Goal: Share content

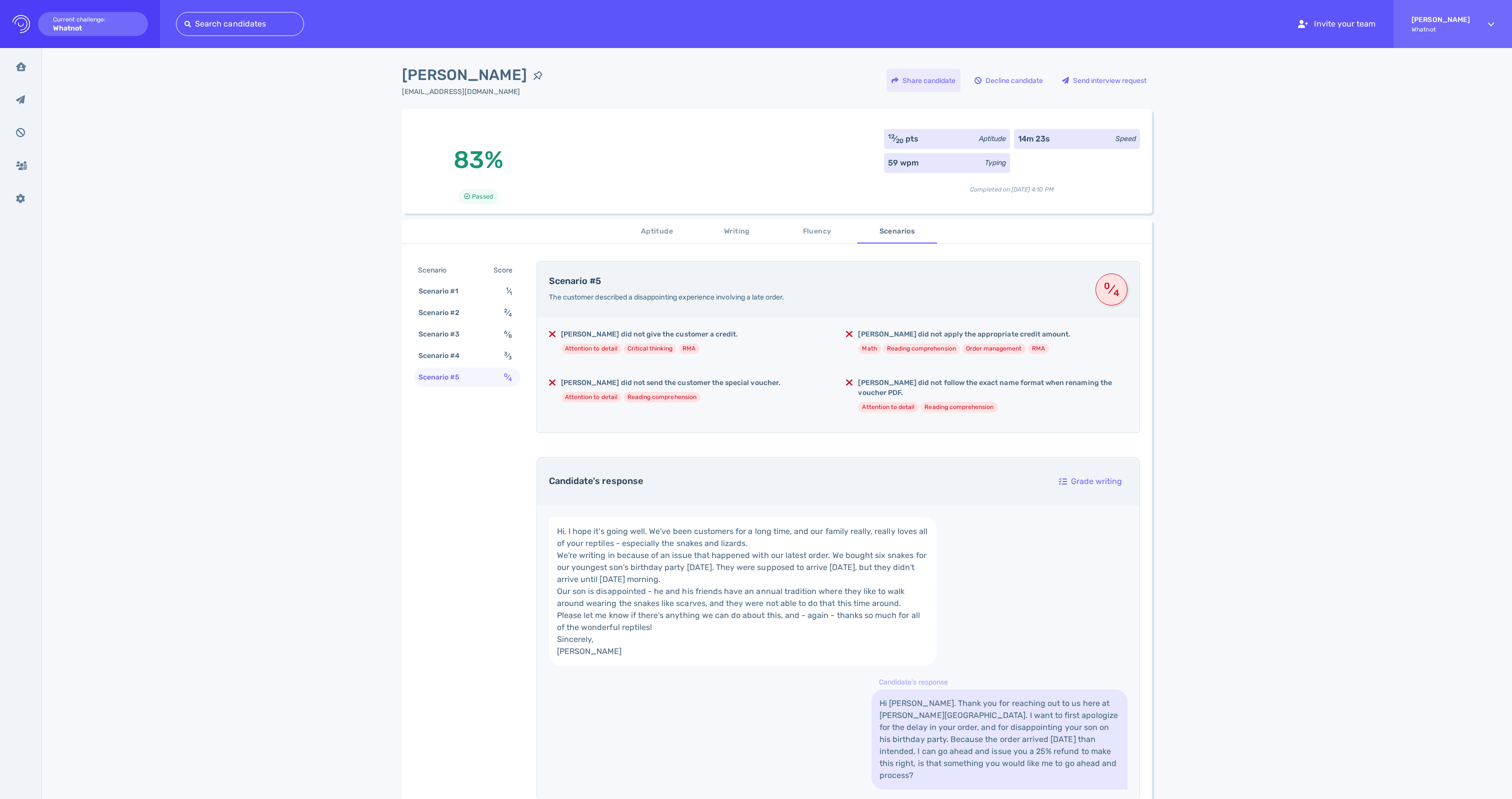
click at [887, 78] on div "Share candidate" at bounding box center [924, 80] width 74 height 23
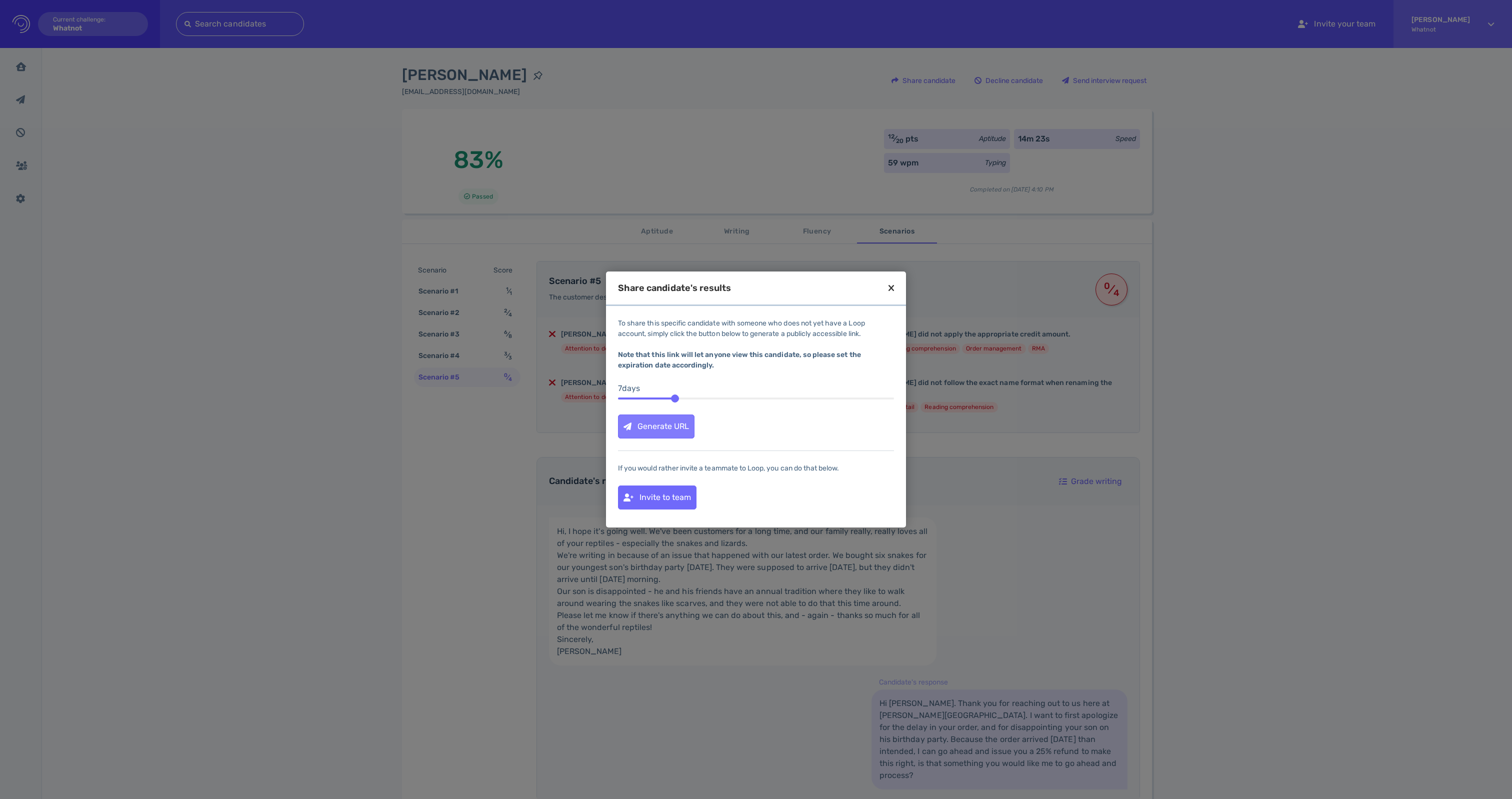
click at [654, 436] on div "Generate URL" at bounding box center [656, 426] width 75 height 23
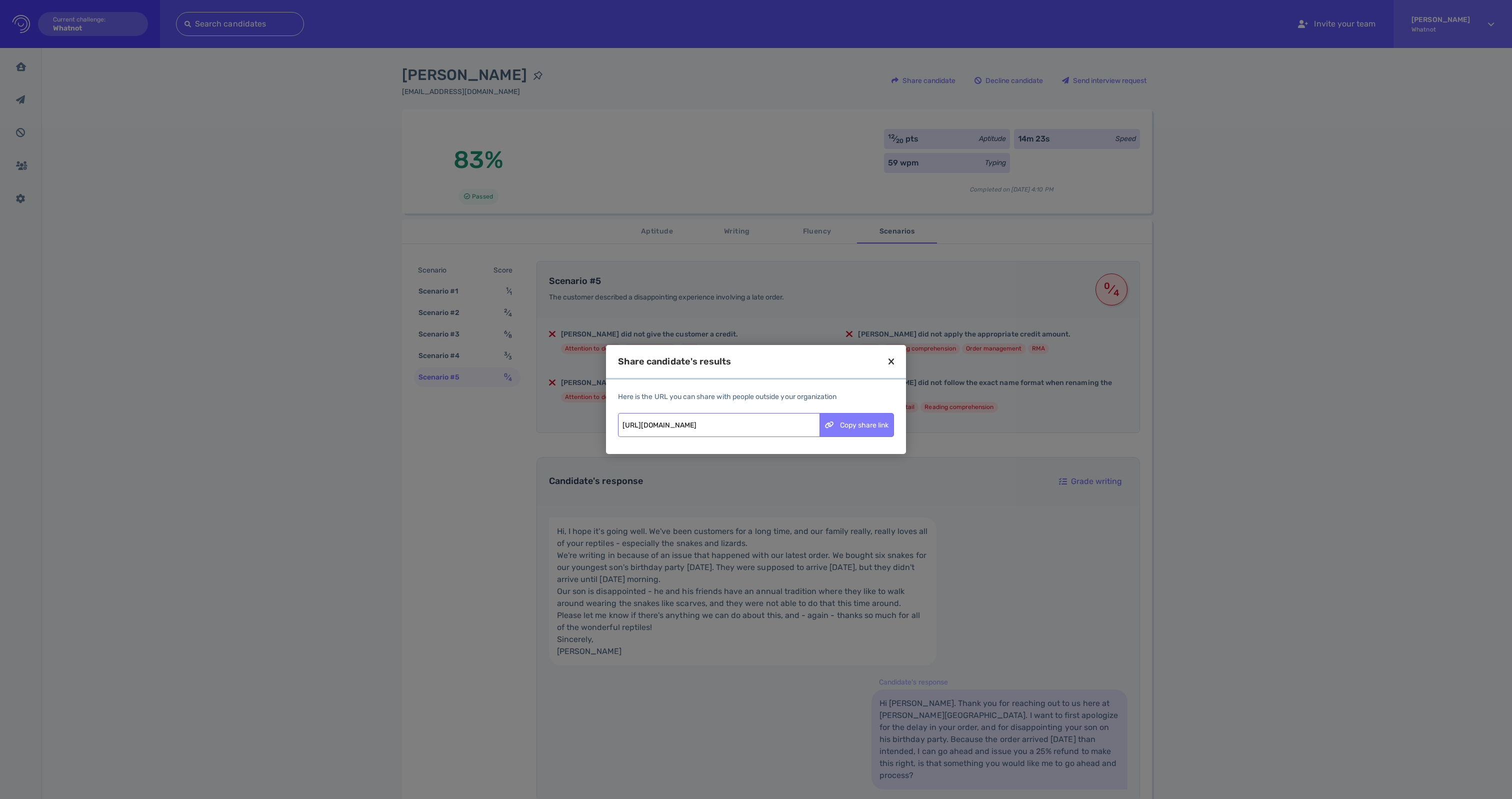
click at [859, 436] on div "Copy share link" at bounding box center [857, 425] width 74 height 23
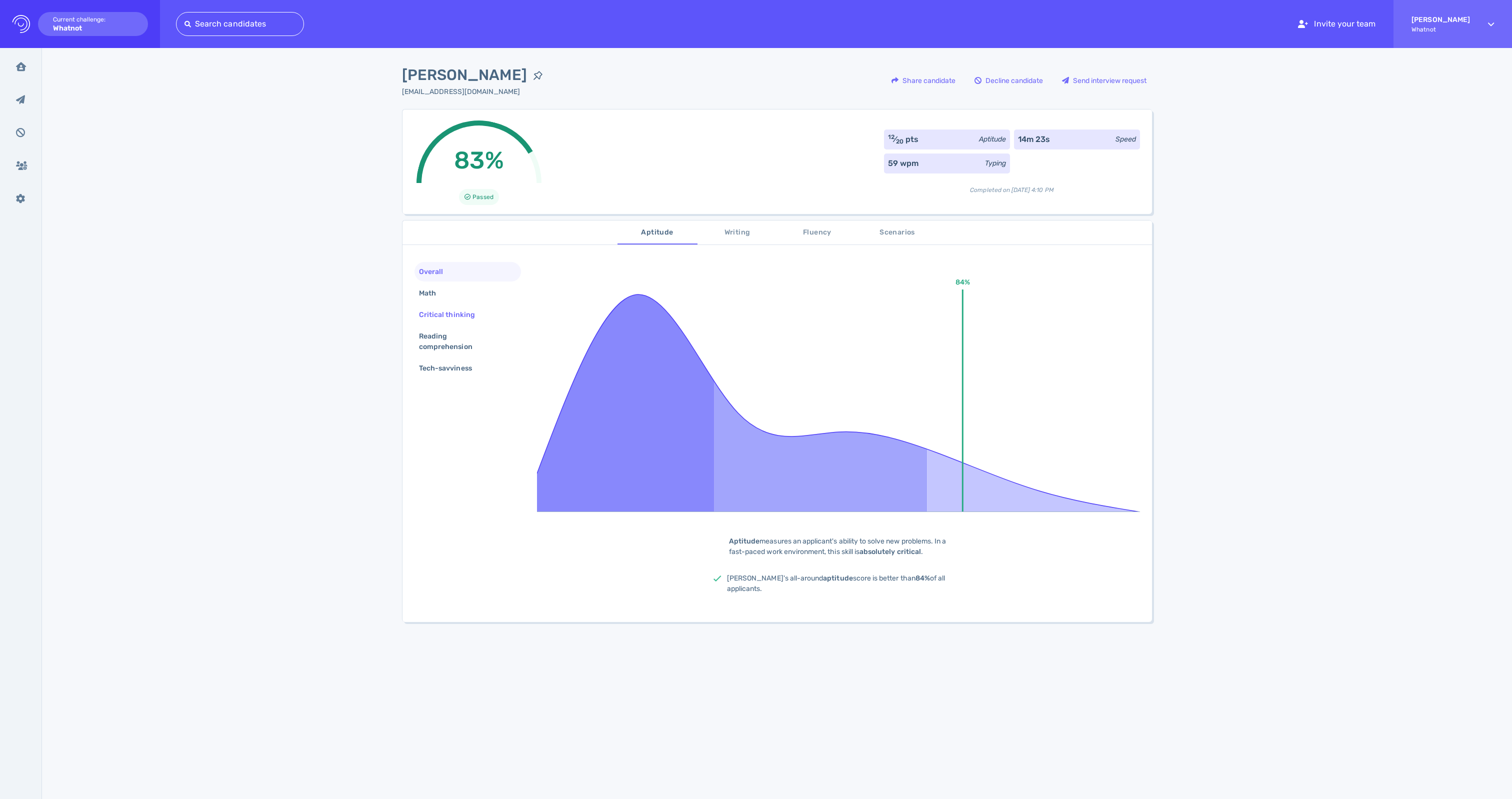
click at [446, 322] on div "Critical thinking" at bounding box center [452, 315] width 70 height 15
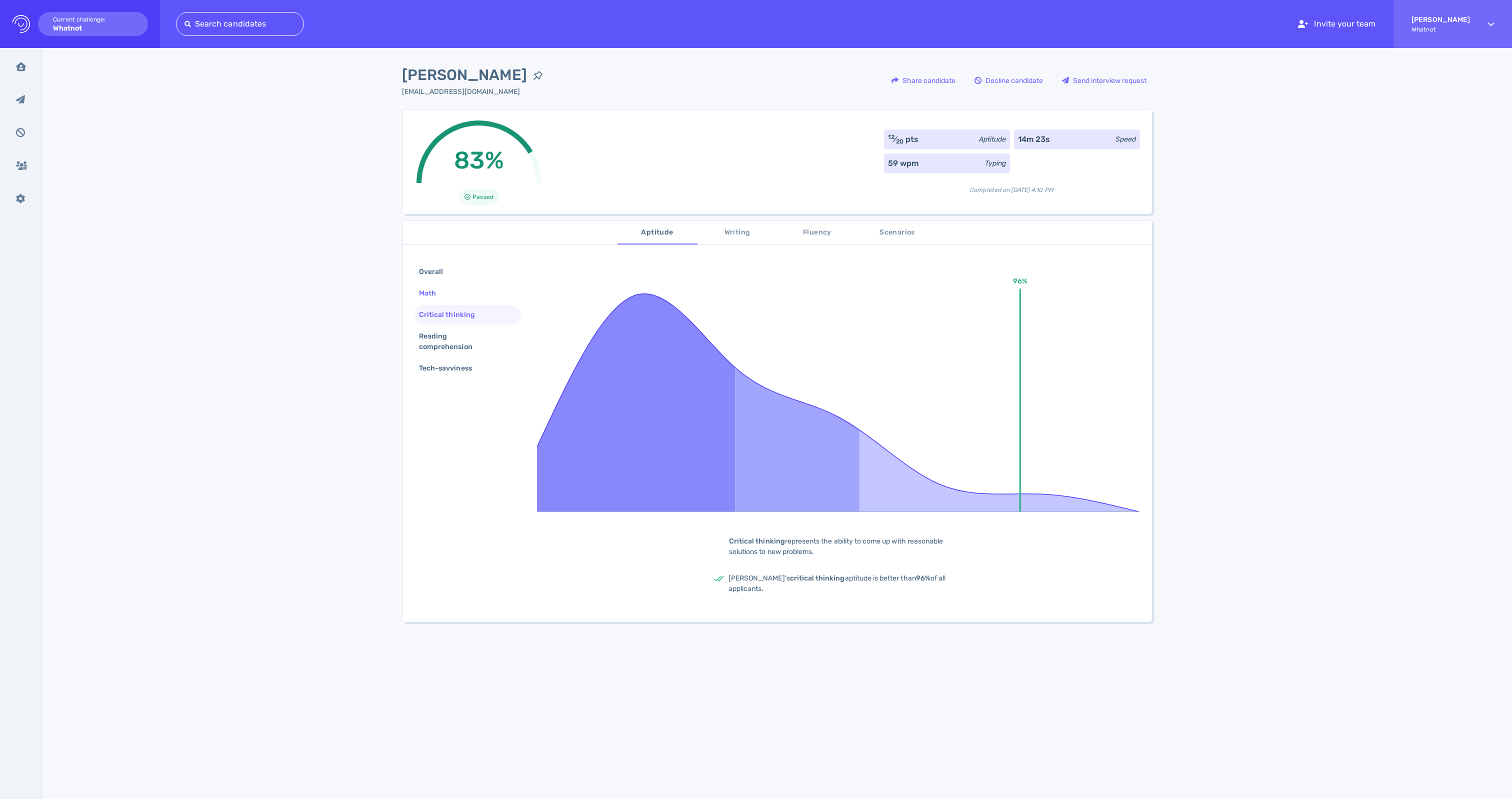
click at [429, 301] on div "Math" at bounding box center [432, 293] width 31 height 15
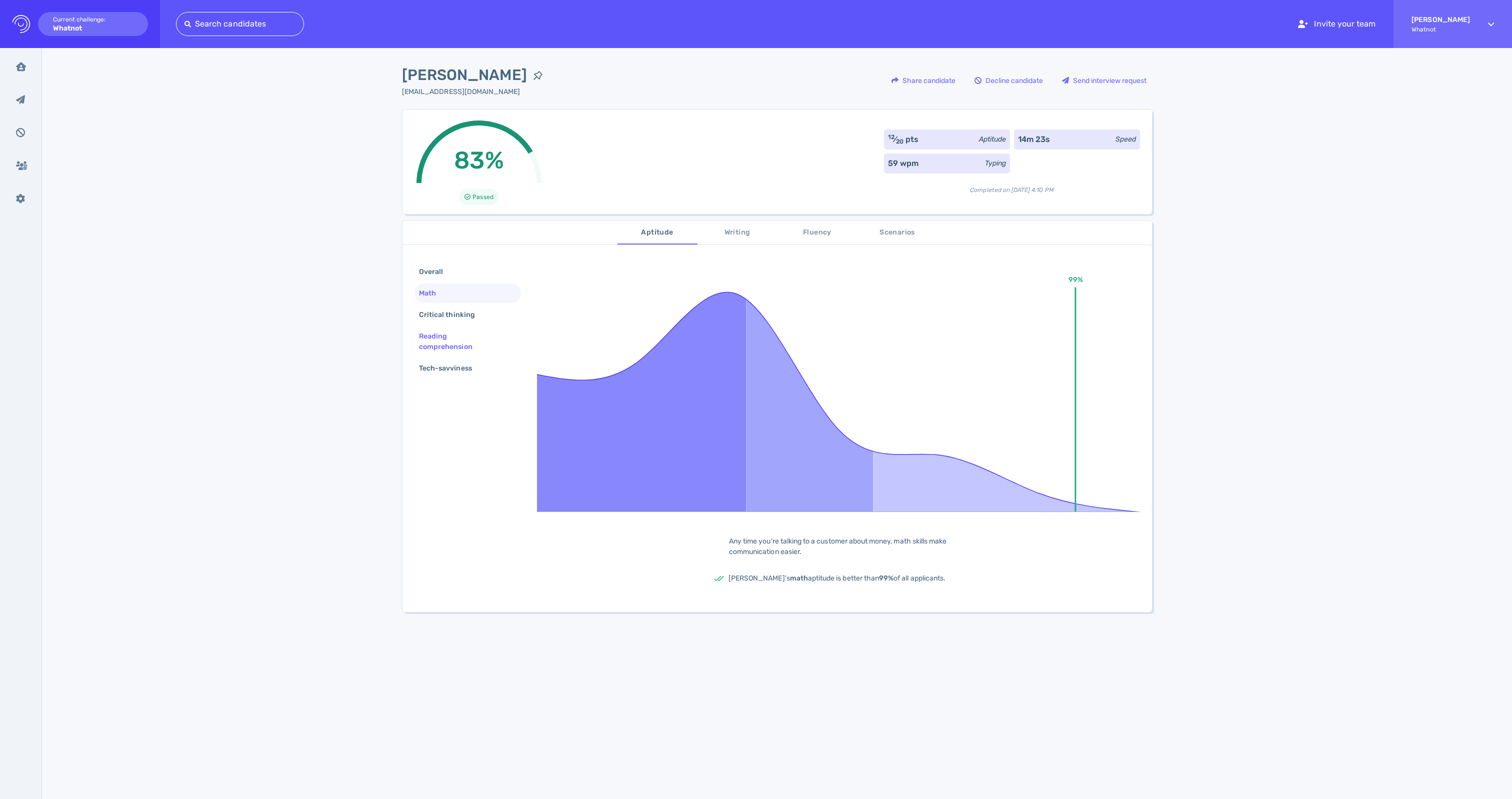
click at [441, 354] on div "Reading comprehension" at bounding box center [463, 341] width 94 height 25
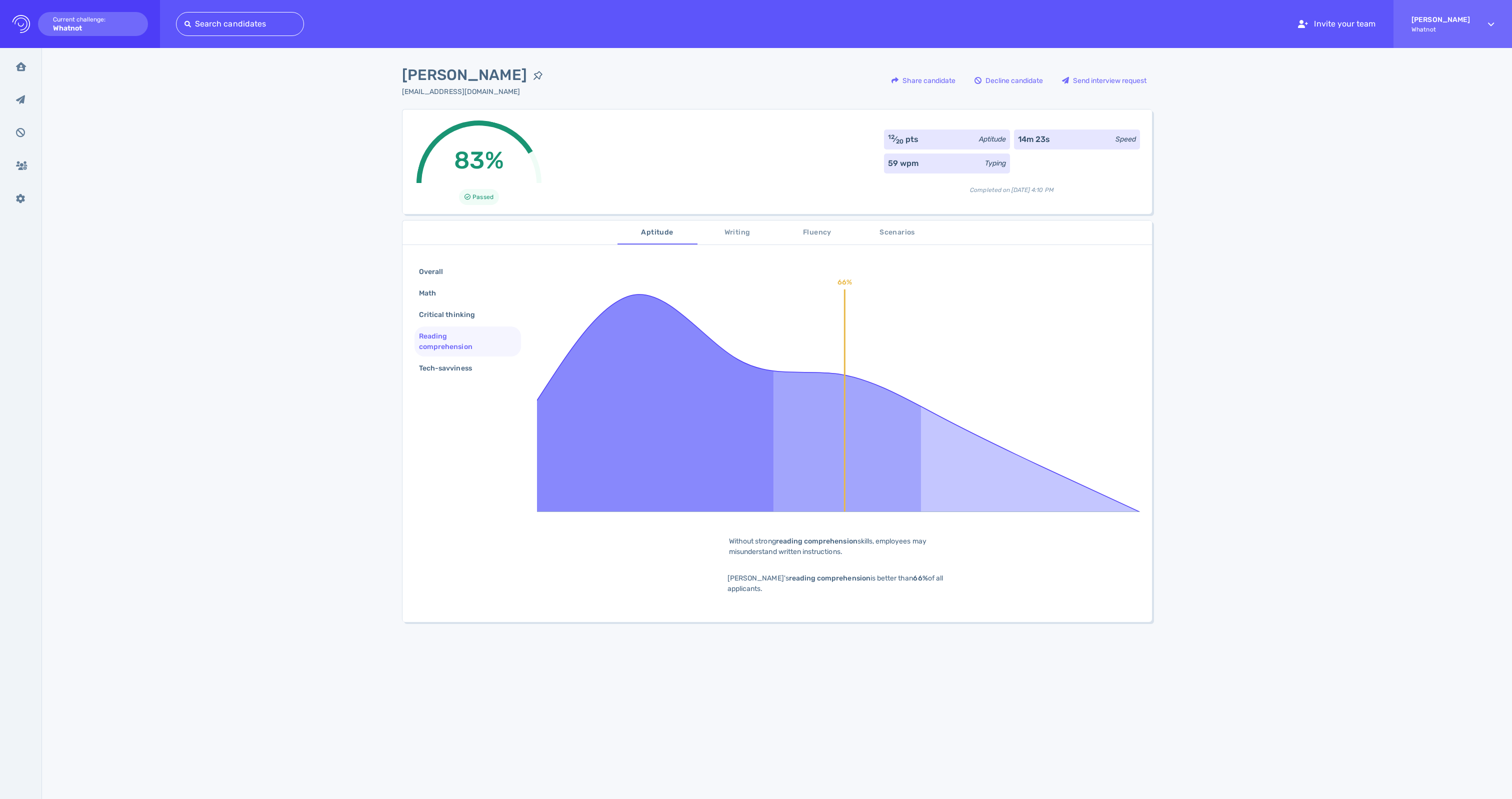
click at [900, 221] on div "Aptitude Writing Fluency Scenarios Overall Math Critical thinking Reading compr…" at bounding box center [777, 577] width 750 height 727
click at [899, 233] on span "Scenarios" at bounding box center [897, 232] width 68 height 12
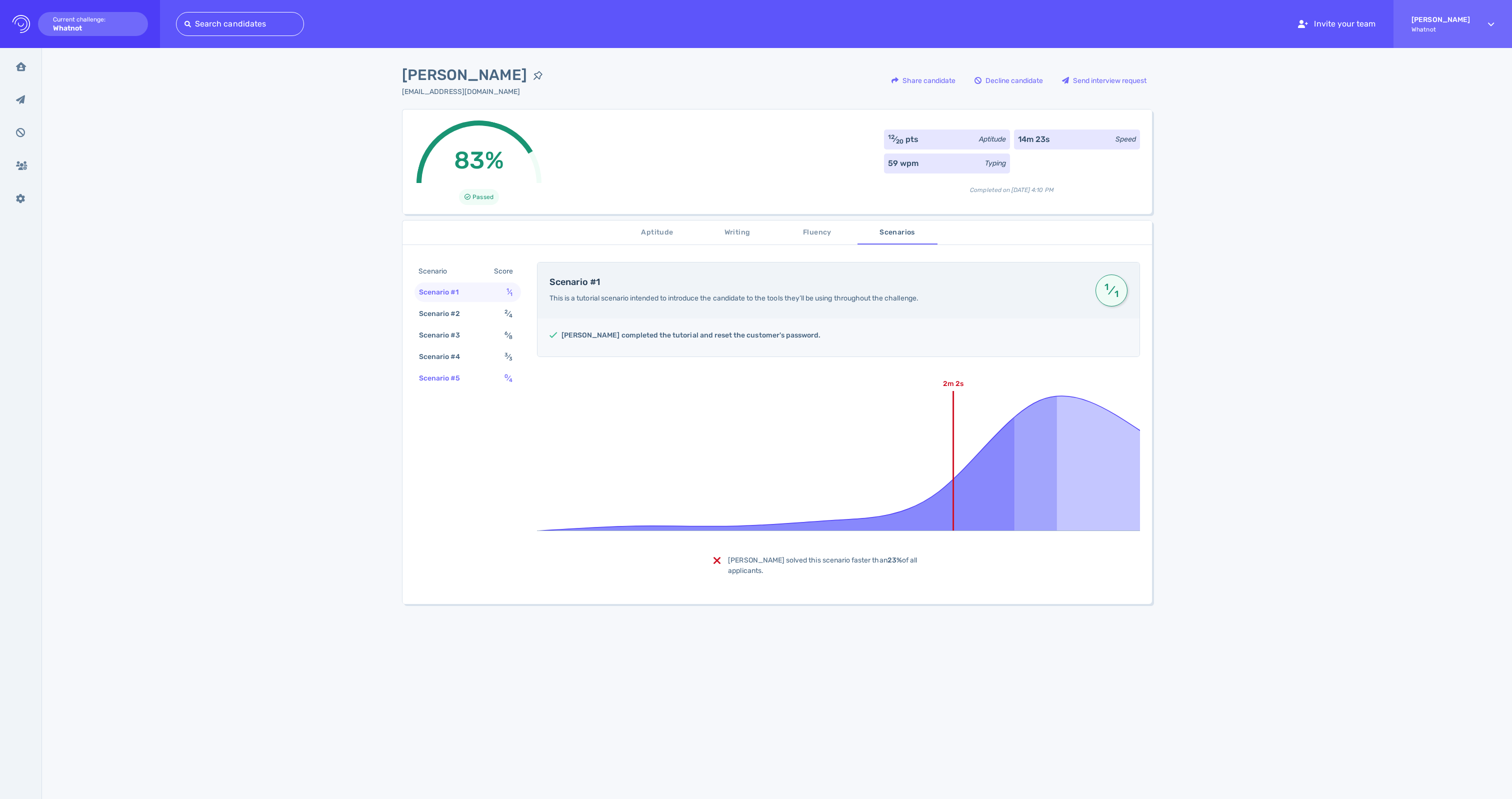
click at [433, 386] on div "Scenario #5" at bounding box center [444, 378] width 55 height 15
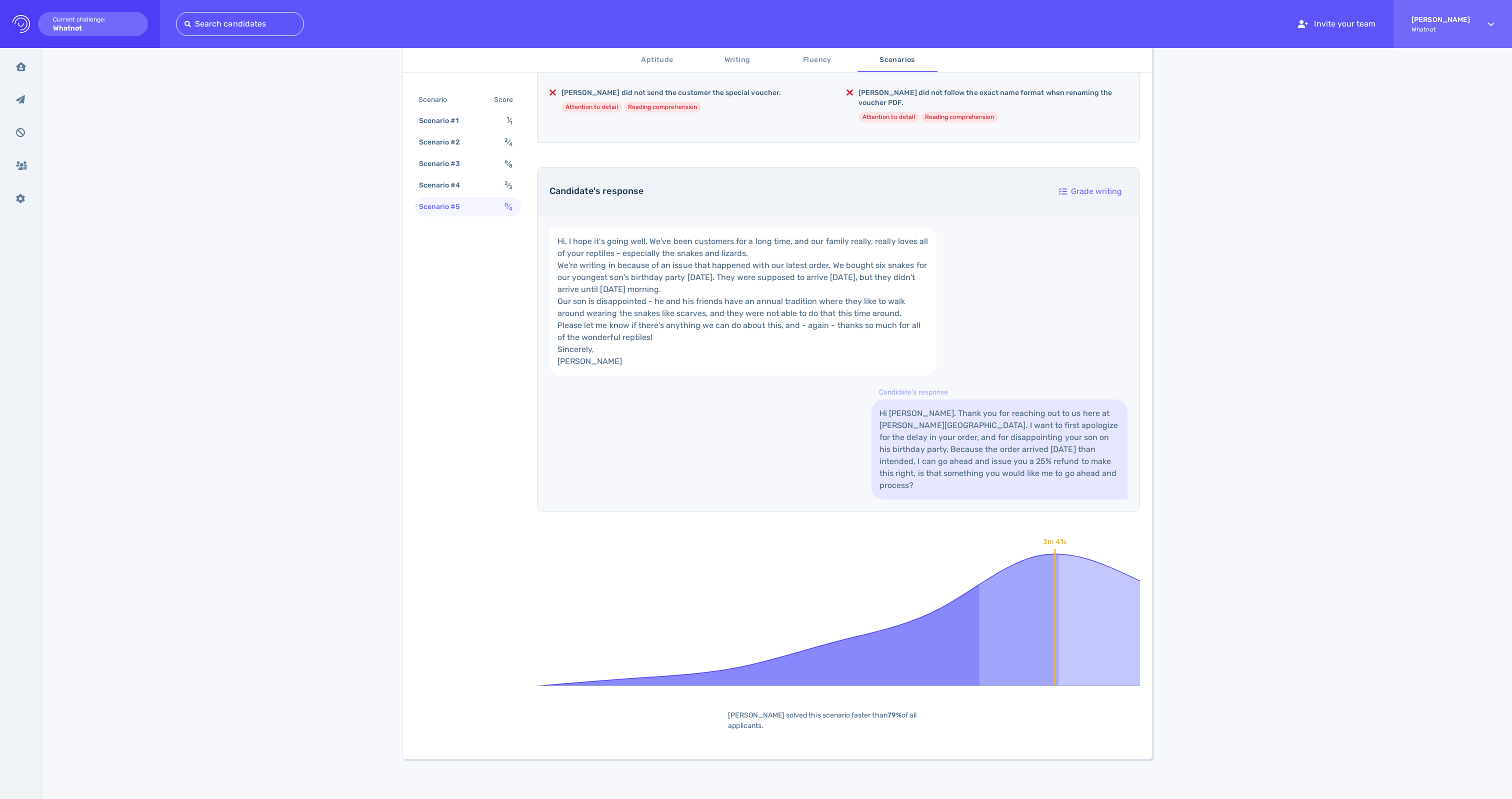
scroll to position [435, 0]
